Goal: Task Accomplishment & Management: Use online tool/utility

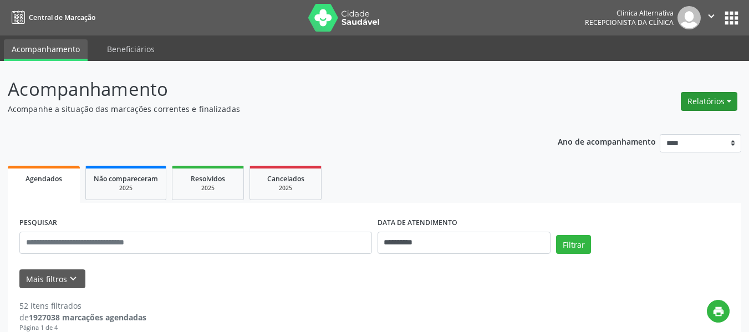
click at [709, 98] on button "Relatórios" at bounding box center [709, 101] width 57 height 19
click at [683, 123] on link "Agendamentos" at bounding box center [678, 126] width 119 height 16
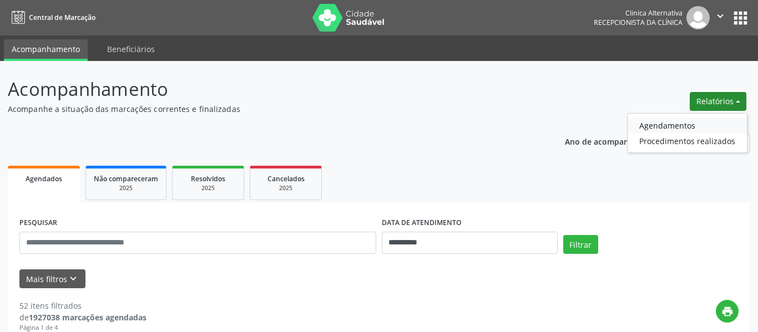
select select "*"
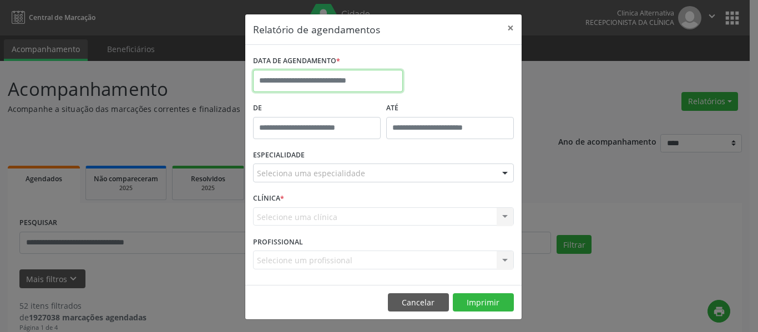
click at [380, 74] on input "text" at bounding box center [328, 81] width 150 height 22
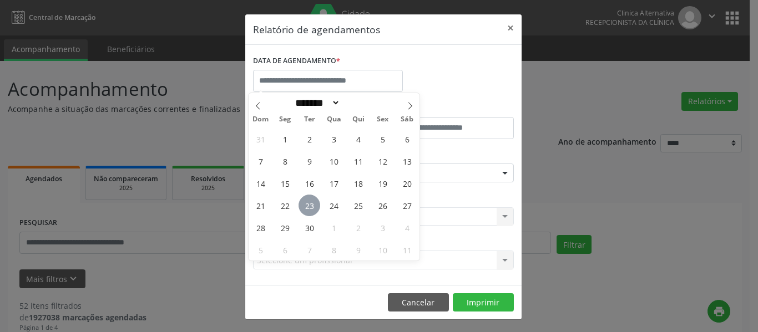
click at [315, 205] on span "23" at bounding box center [309, 206] width 22 height 22
type input "**********"
click at [315, 205] on span "23" at bounding box center [309, 206] width 22 height 22
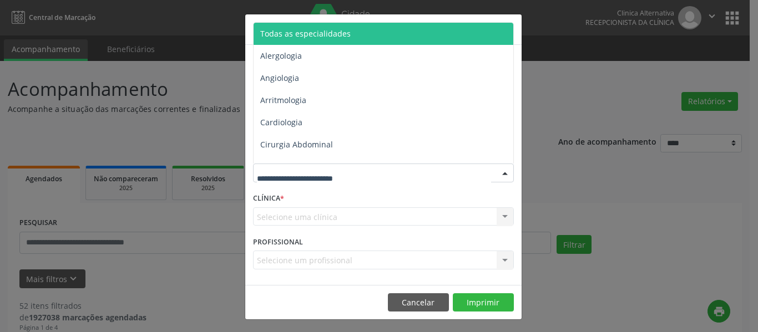
click at [498, 166] on div at bounding box center [504, 173] width 17 height 19
click at [383, 31] on span "Todas as especialidades" at bounding box center [383, 34] width 261 height 22
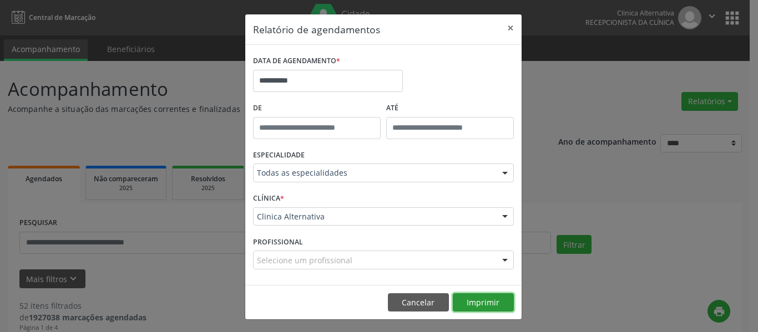
click at [478, 303] on button "Imprimir" at bounding box center [483, 302] width 61 height 19
